Goal: Information Seeking & Learning: Learn about a topic

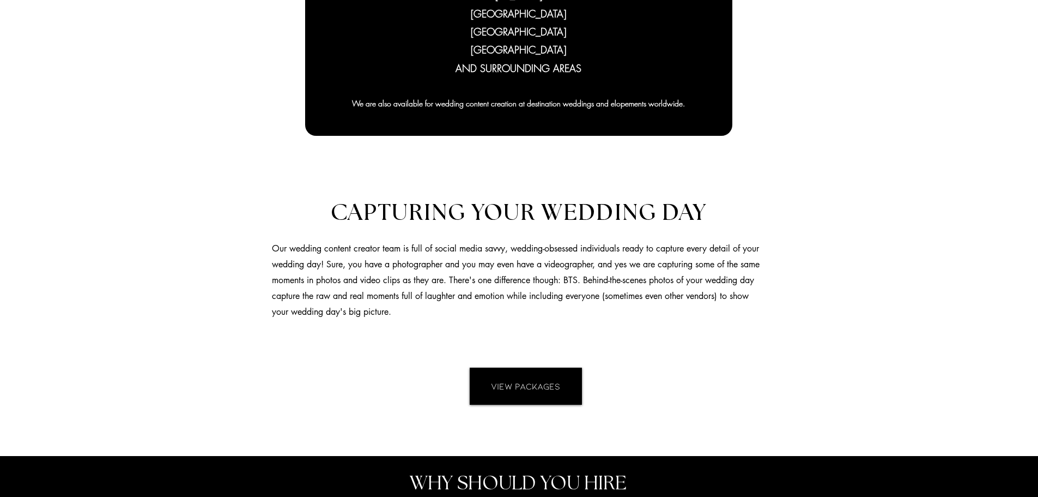
scroll to position [927, 0]
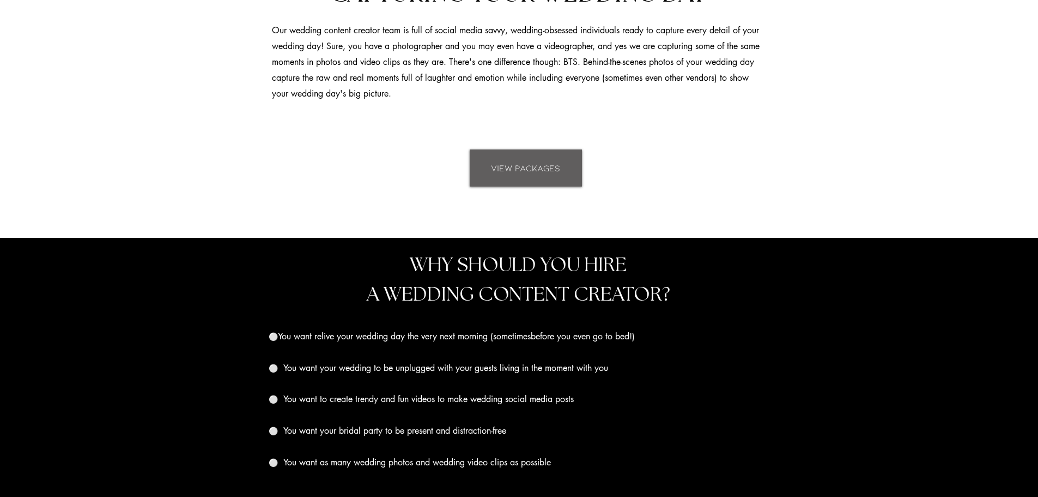
click at [525, 170] on span "VIEW PACKAGES" at bounding box center [525, 168] width 69 height 12
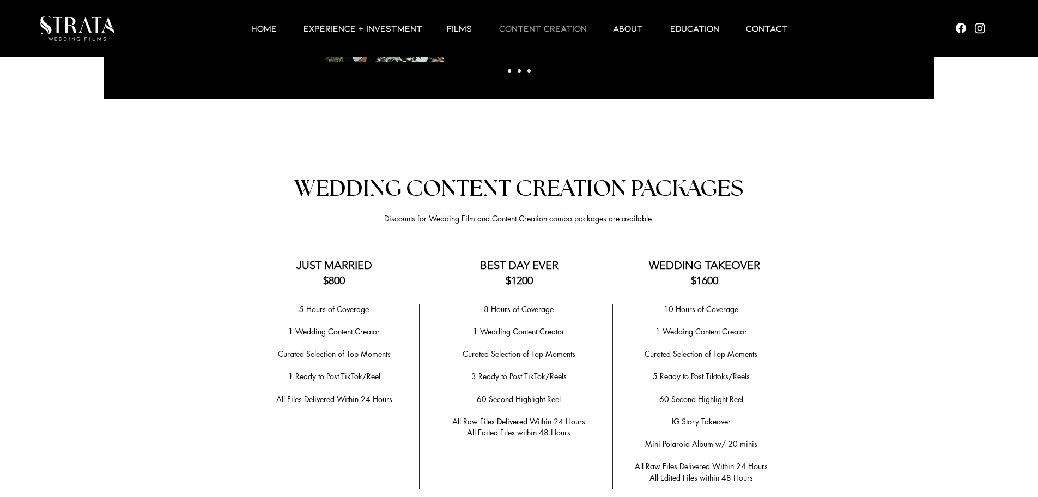
scroll to position [1825, 0]
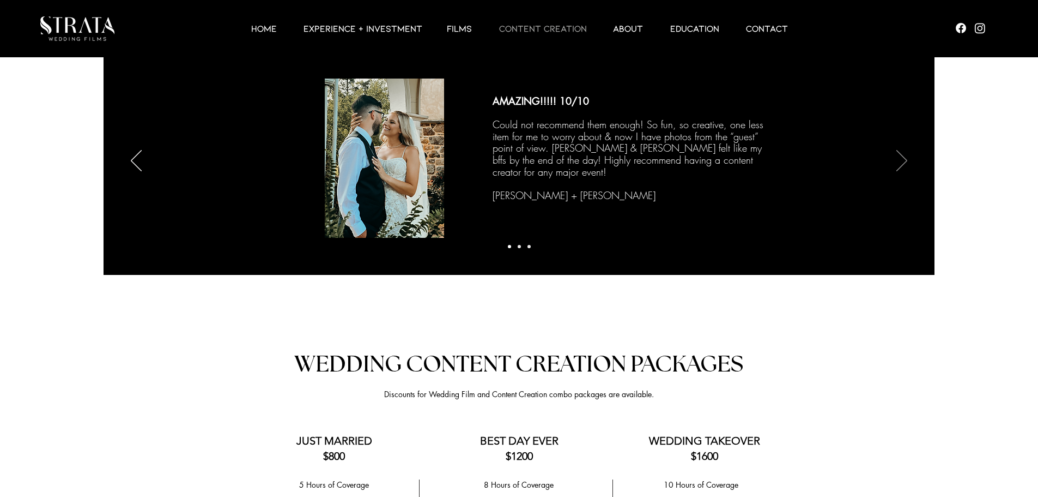
click at [904, 161] on icon "Next" at bounding box center [902, 160] width 11 height 21
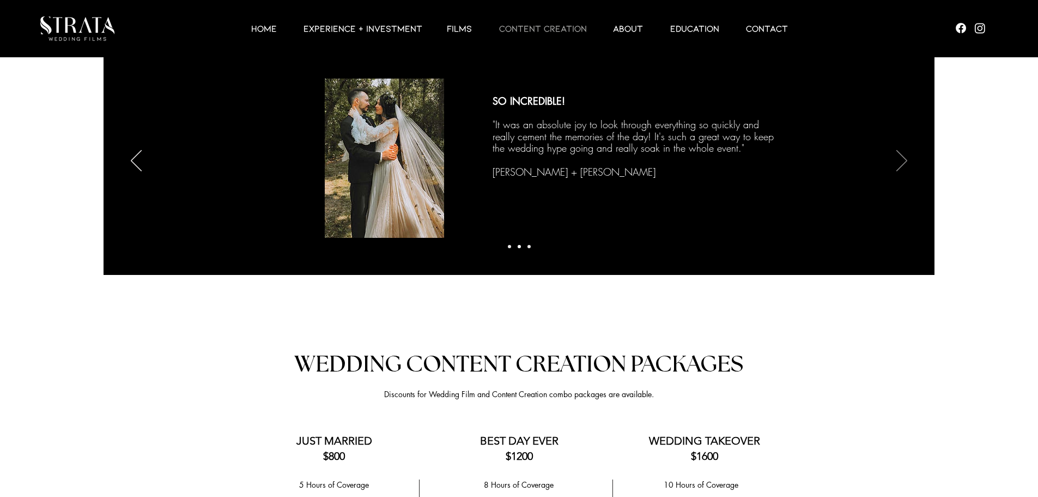
click at [904, 161] on icon "Next" at bounding box center [902, 160] width 11 height 21
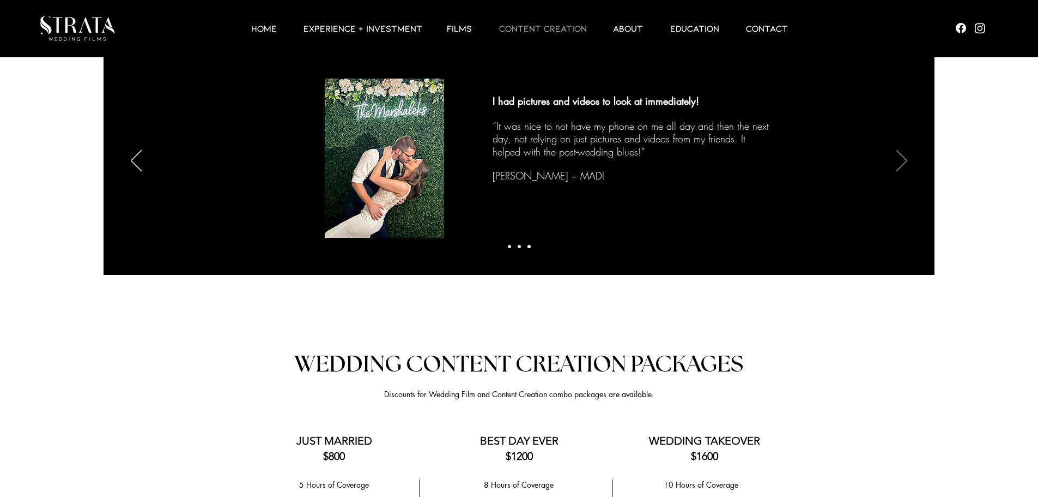
click at [907, 158] on icon "Next" at bounding box center [902, 160] width 11 height 21
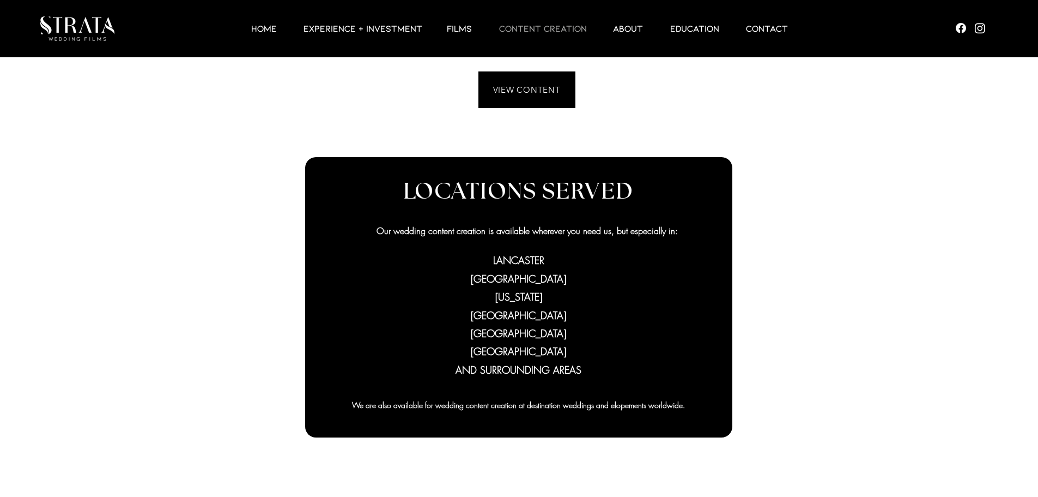
scroll to position [135, 0]
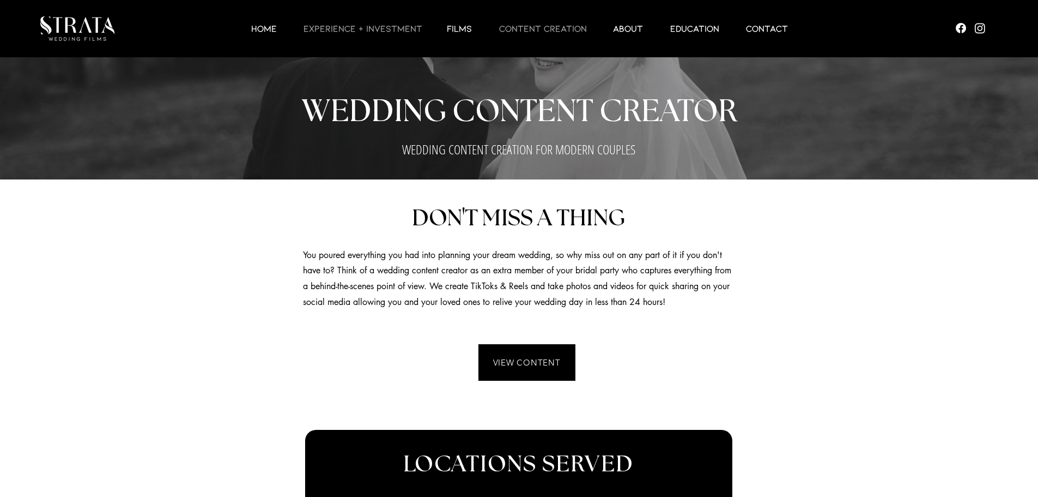
click at [394, 31] on p "EXPERIENCE + INVESTMENT" at bounding box center [363, 28] width 130 height 13
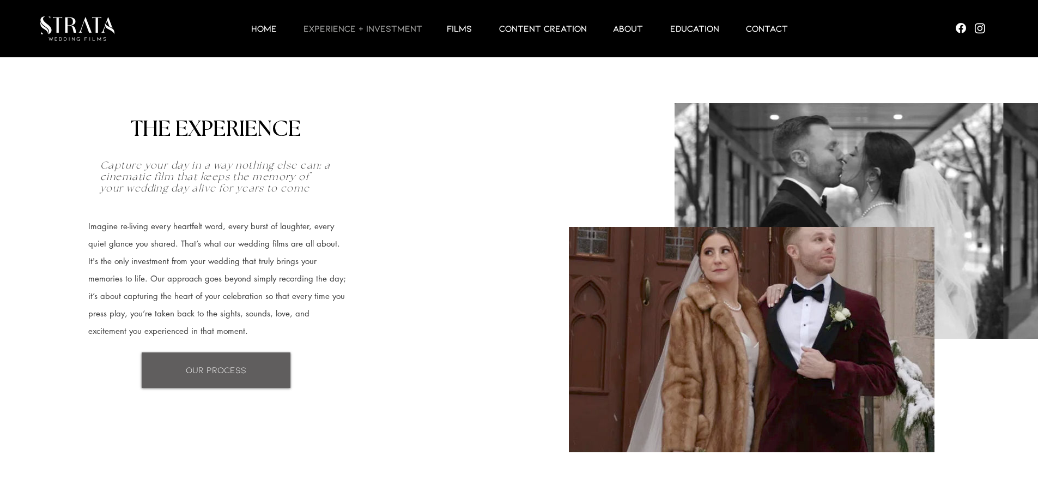
click at [223, 369] on span "OUR PROCESS" at bounding box center [216, 370] width 61 height 12
click at [457, 26] on p "Films" at bounding box center [460, 28] width 36 height 13
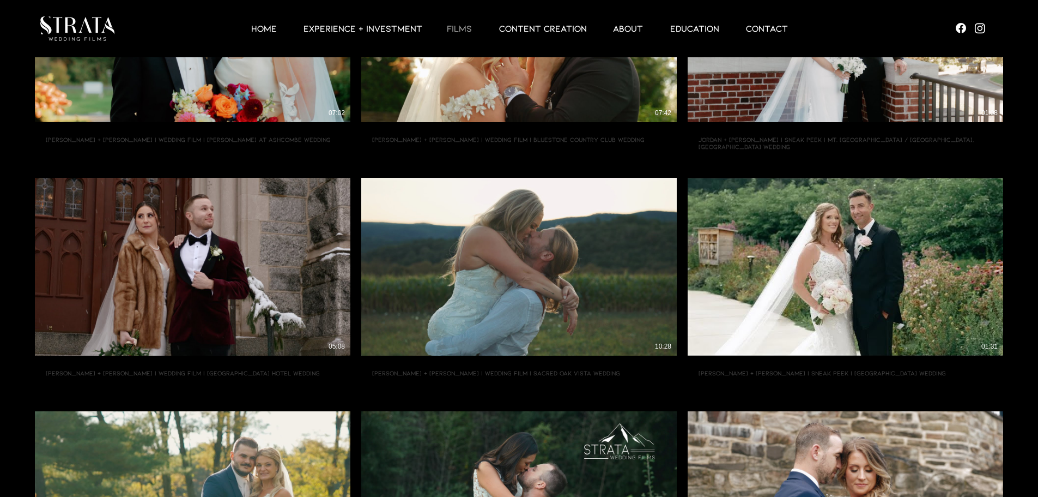
scroll to position [272, 0]
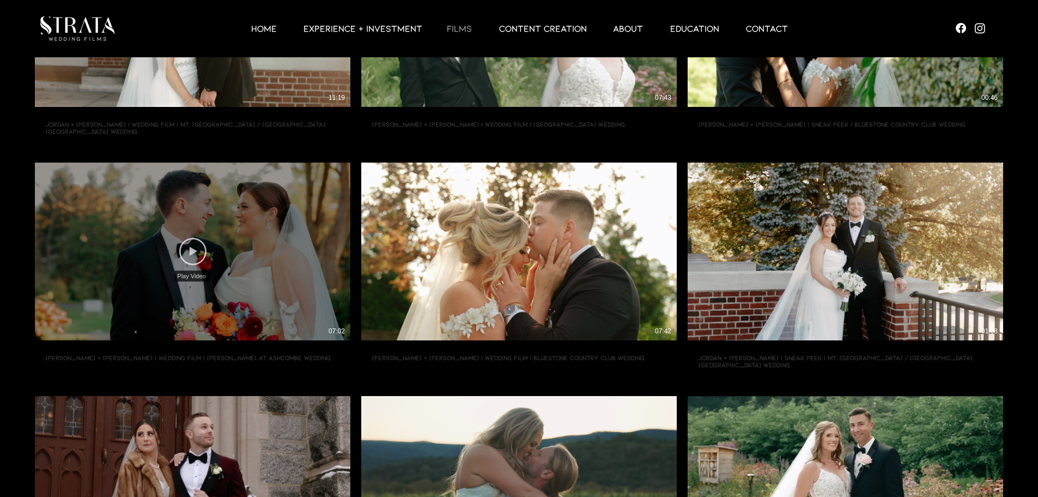
click at [197, 249] on icon "Play Video" at bounding box center [192, 251] width 27 height 27
type input "[URL][DOMAIN_NAME]"
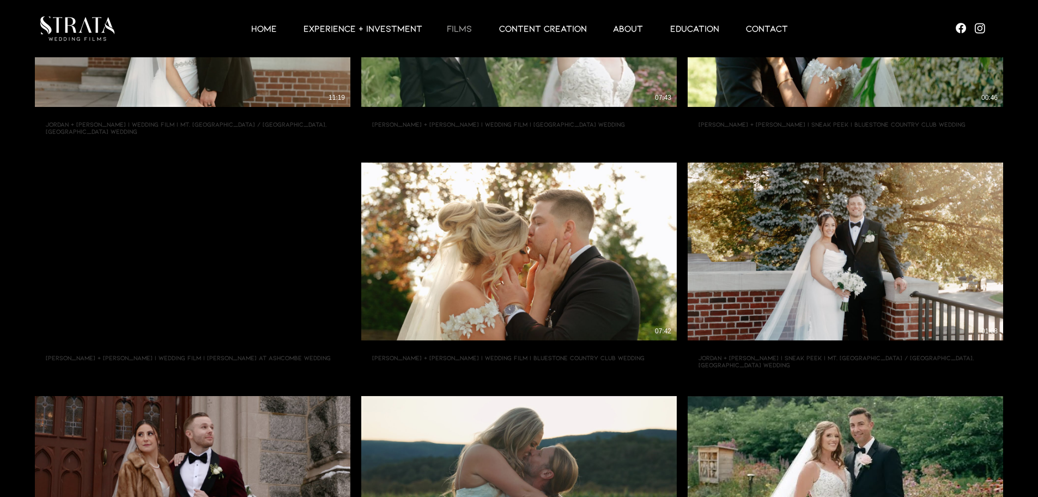
scroll to position [108, 0]
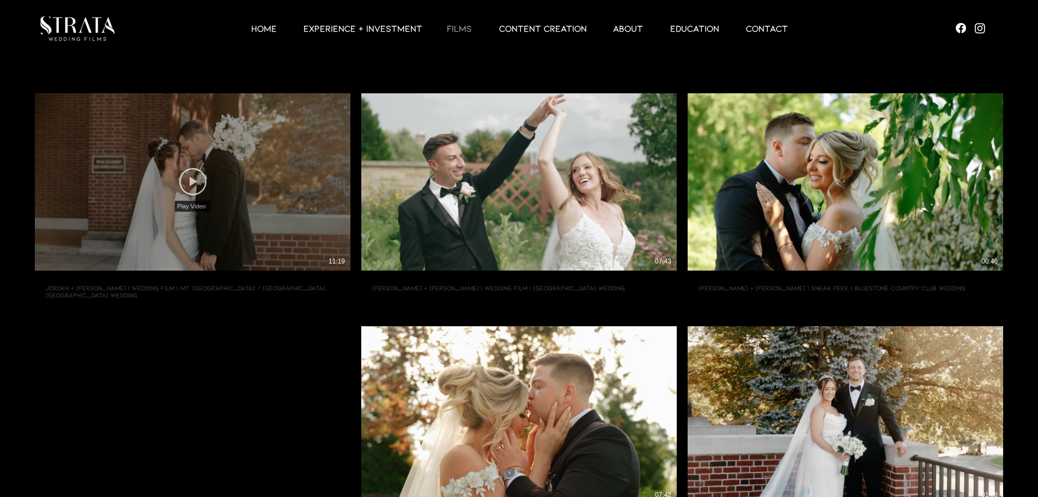
click at [198, 183] on icon "Play Video" at bounding box center [192, 181] width 27 height 27
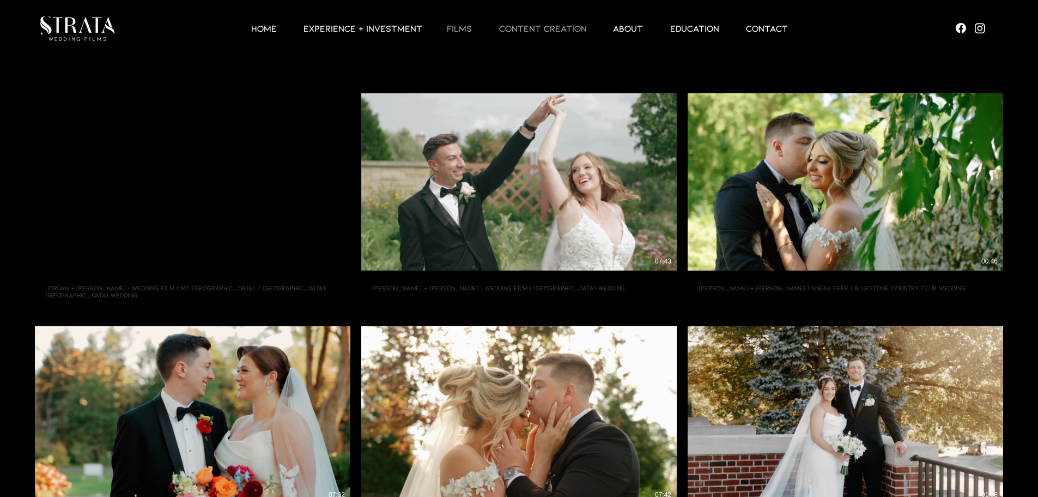
click at [551, 32] on p "CONTENT CREATION" at bounding box center [543, 28] width 99 height 13
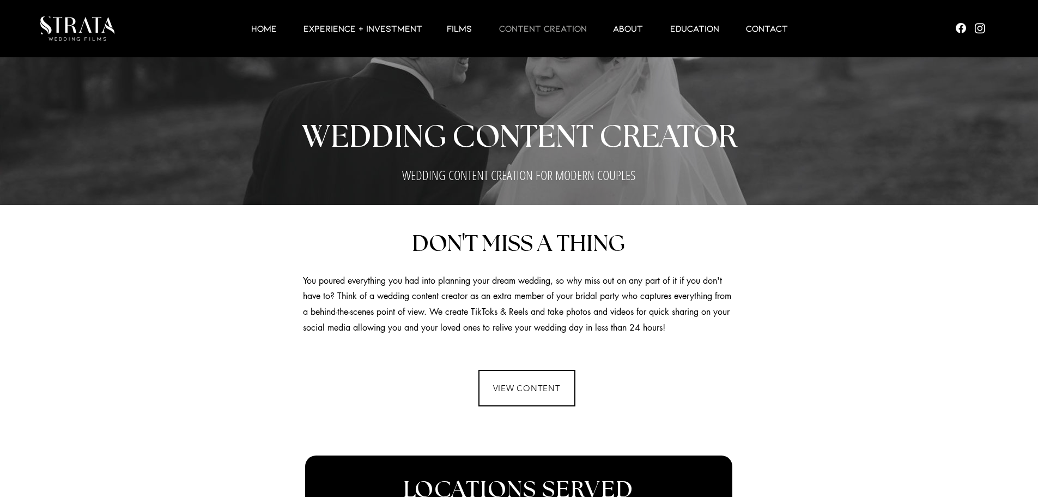
click at [501, 391] on span "VIEW CONTENT" at bounding box center [527, 388] width 68 height 10
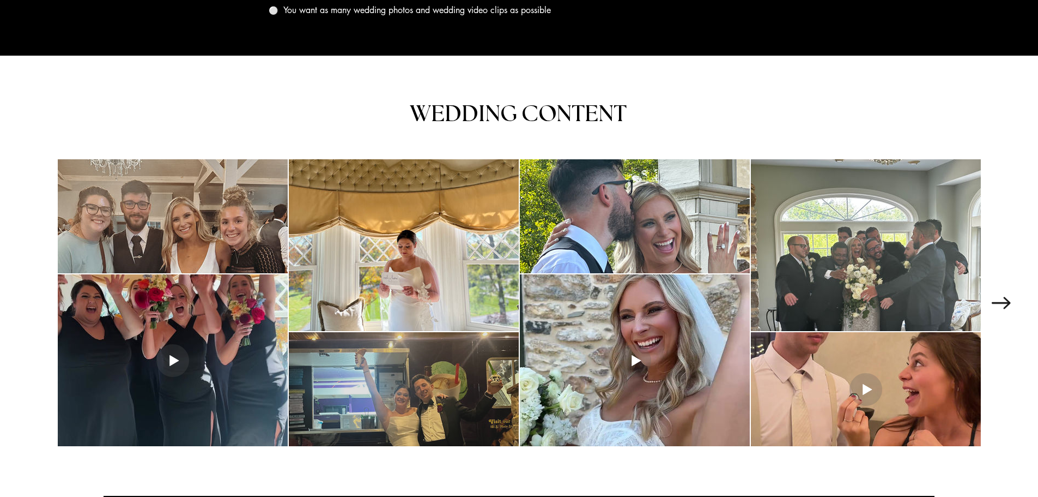
scroll to position [1435, 0]
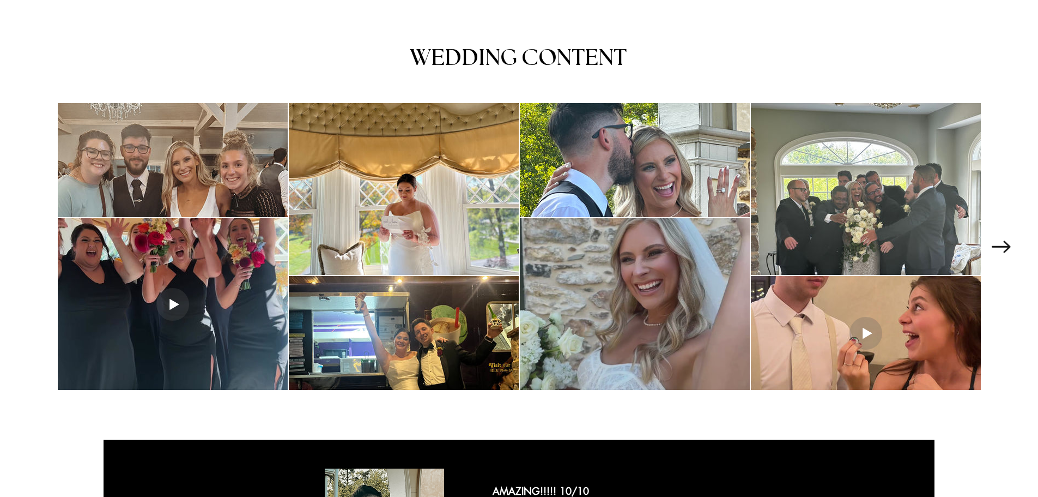
click at [641, 310] on div "main content" at bounding box center [635, 304] width 230 height 172
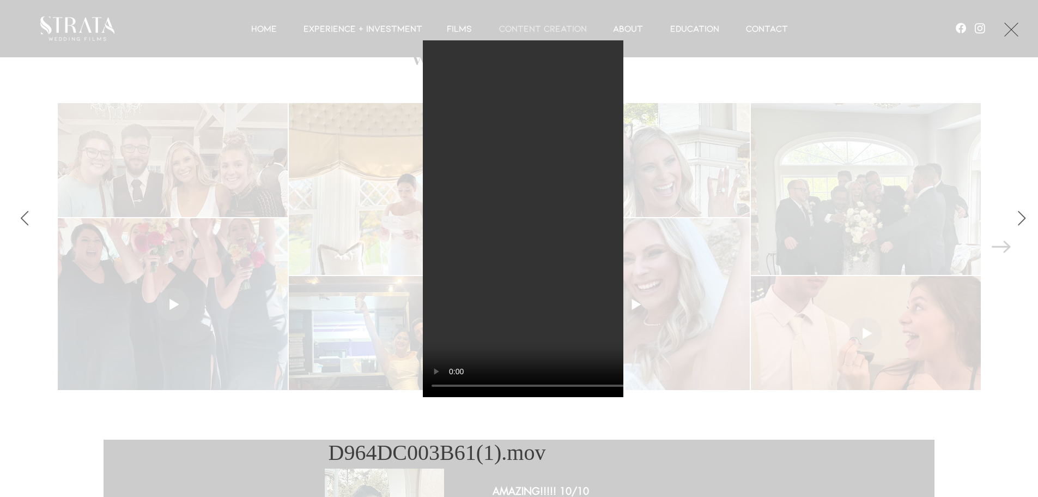
click at [1012, 36] on button "Exit expand mode" at bounding box center [1011, 28] width 21 height 24
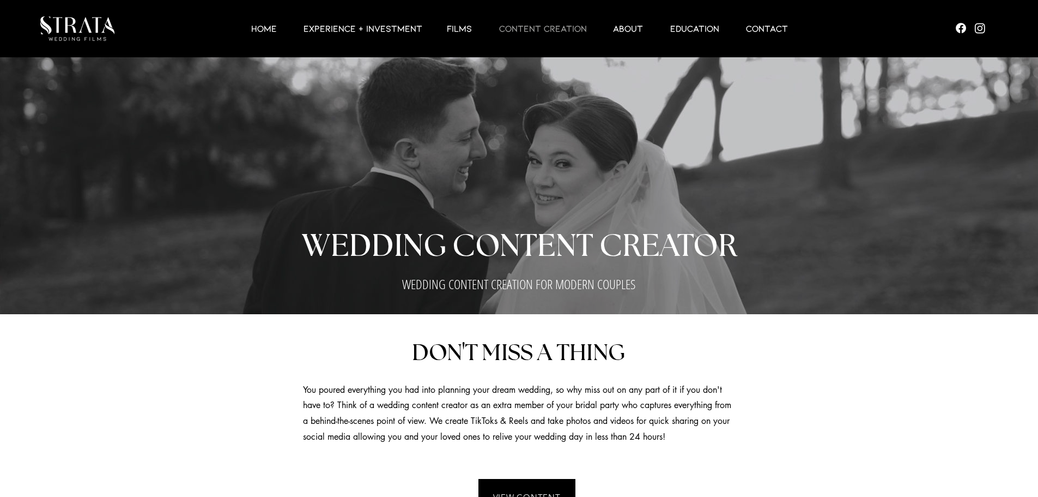
scroll to position [1435, 0]
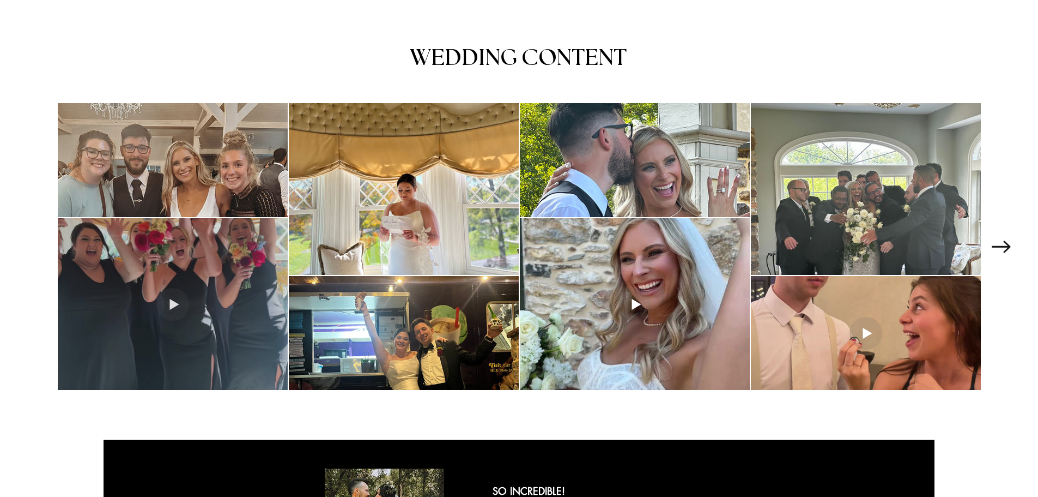
click at [170, 300] on div "main content" at bounding box center [173, 304] width 230 height 172
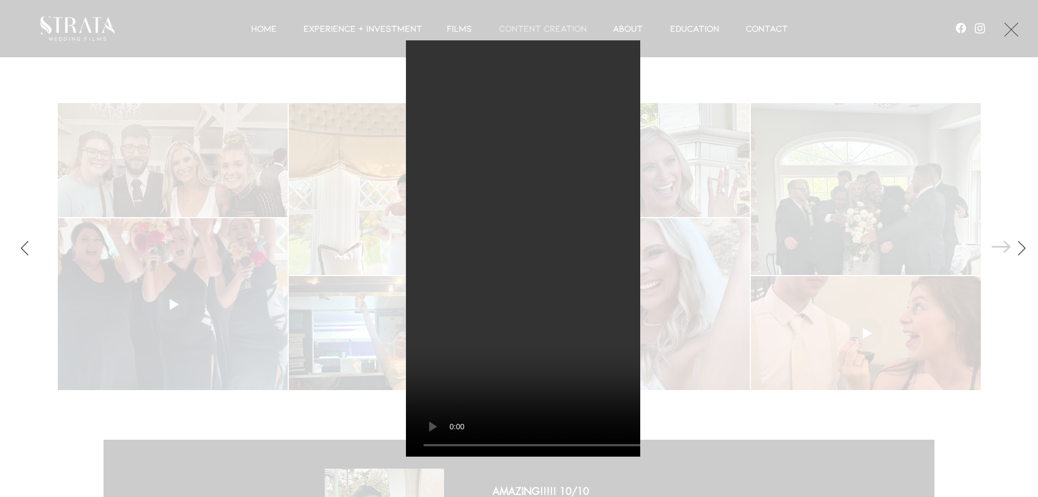
click at [1012, 37] on button "Exit expand mode" at bounding box center [1011, 28] width 21 height 24
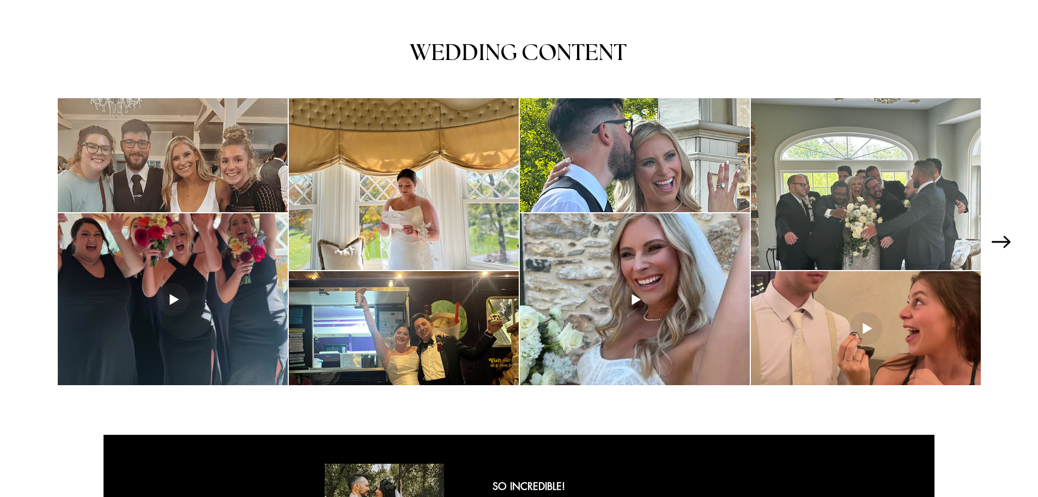
scroll to position [1435, 0]
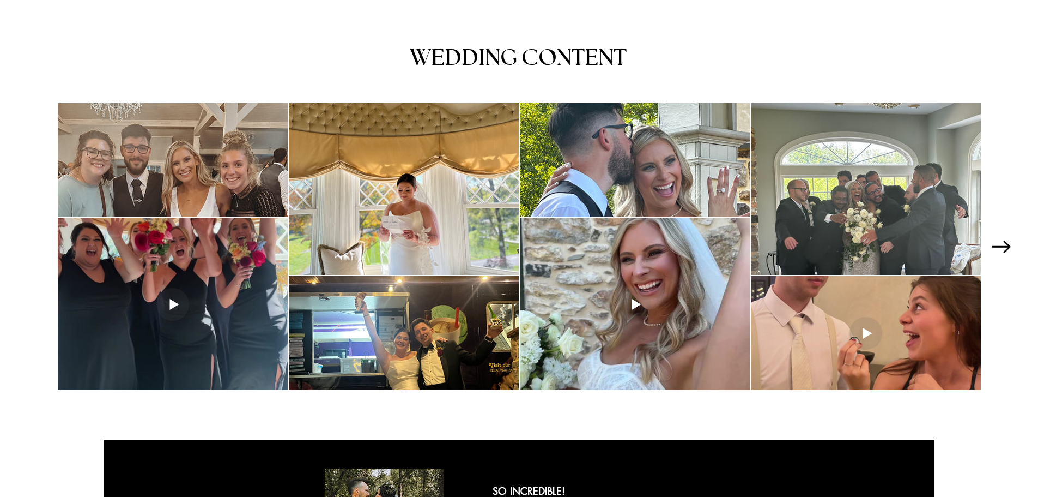
click at [1008, 251] on icon "Next Item" at bounding box center [1001, 246] width 19 height 12
